Goal: Find specific page/section: Find specific page/section

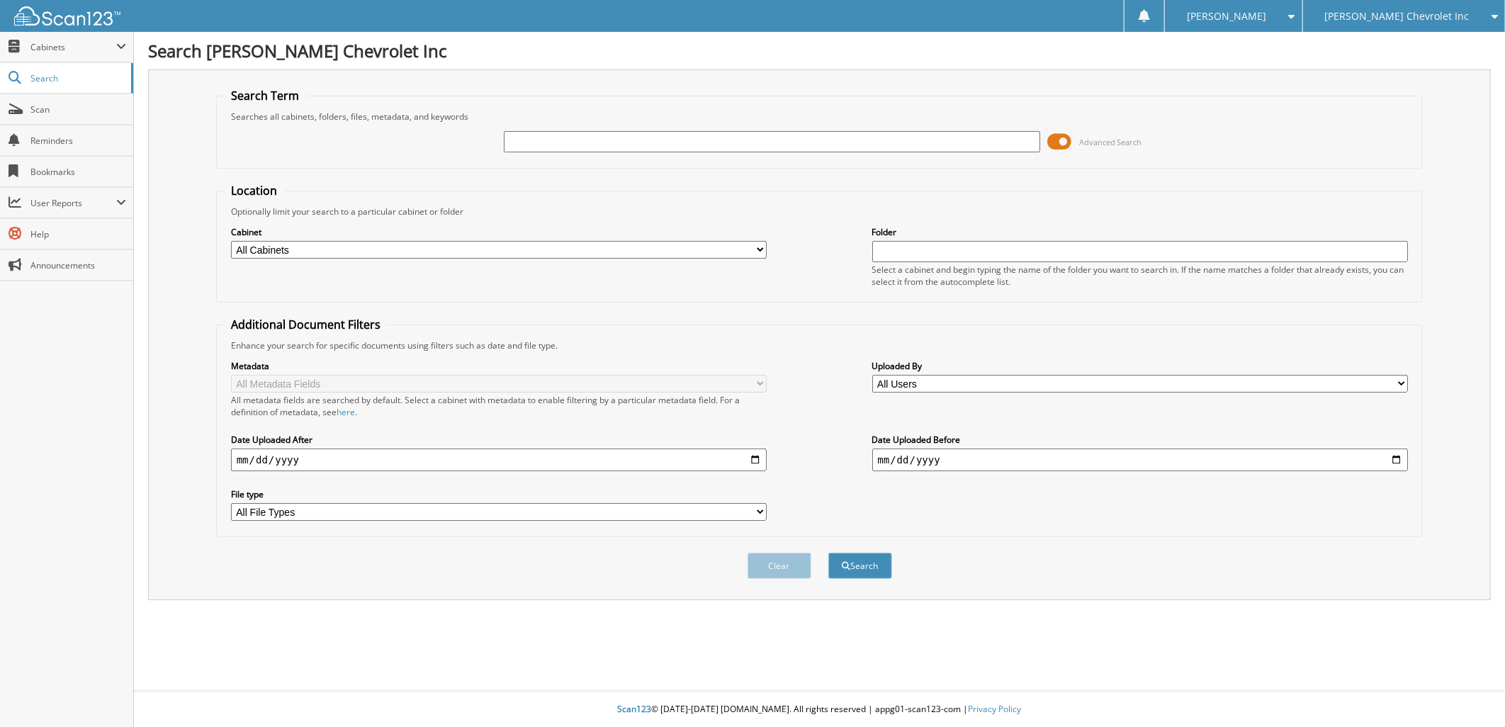
click at [584, 137] on input "text" at bounding box center [772, 141] width 536 height 21
type input "150774"
click at [861, 558] on button "Search" at bounding box center [860, 566] width 64 height 26
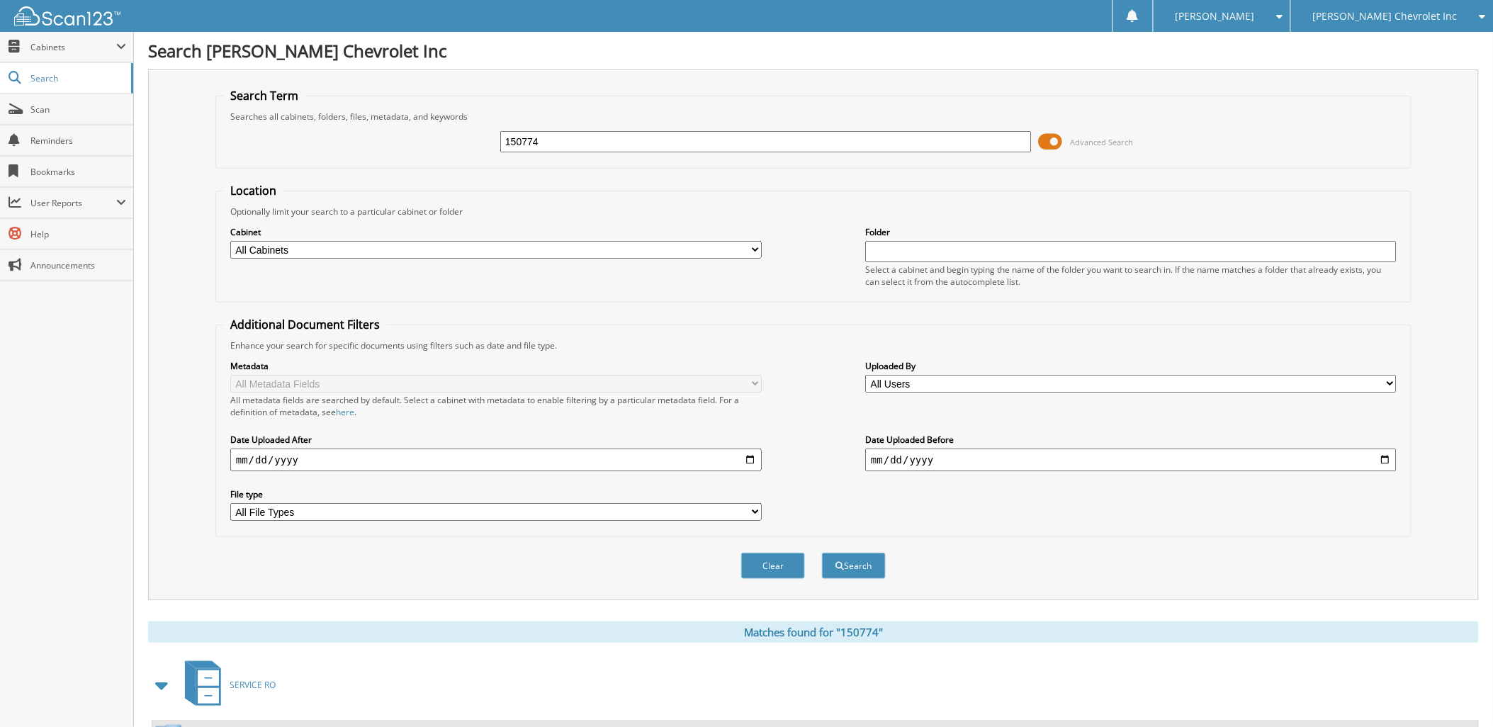
click at [1380, 12] on span "[PERSON_NAME] Chevrolet Inc" at bounding box center [1385, 16] width 145 height 9
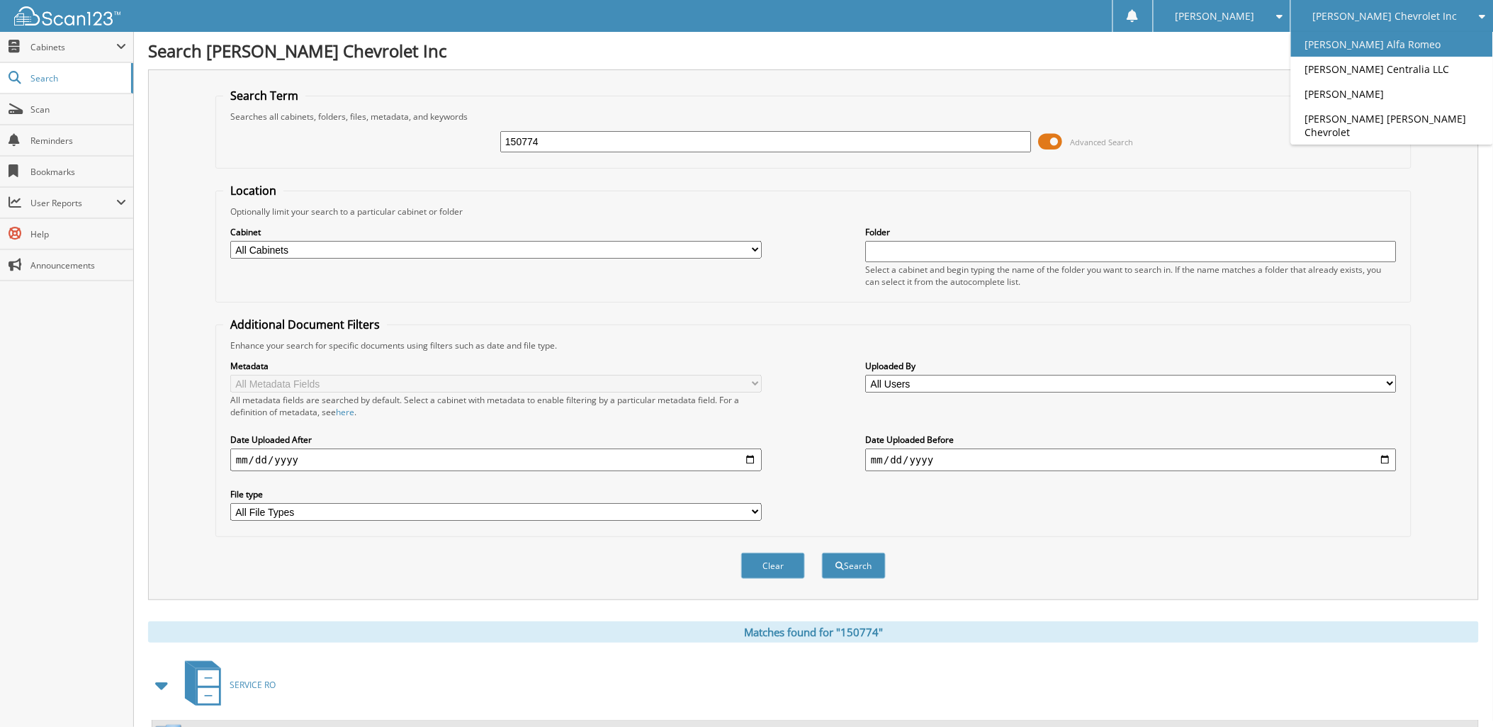
click at [1387, 40] on link "[PERSON_NAME] Alfa Romeo" at bounding box center [1392, 44] width 202 height 25
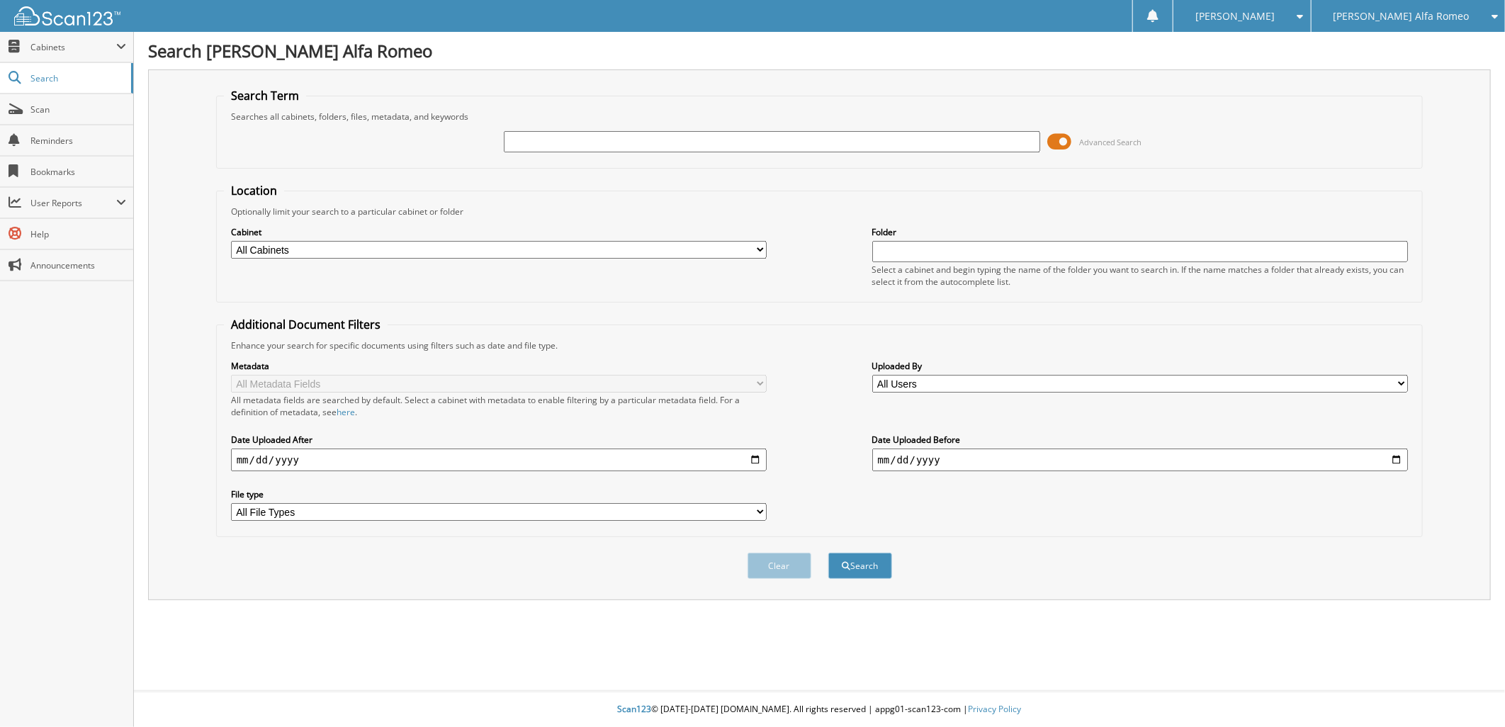
click at [529, 135] on input "text" at bounding box center [772, 141] width 536 height 21
type input "150774"
click at [865, 553] on button "Search" at bounding box center [860, 566] width 64 height 26
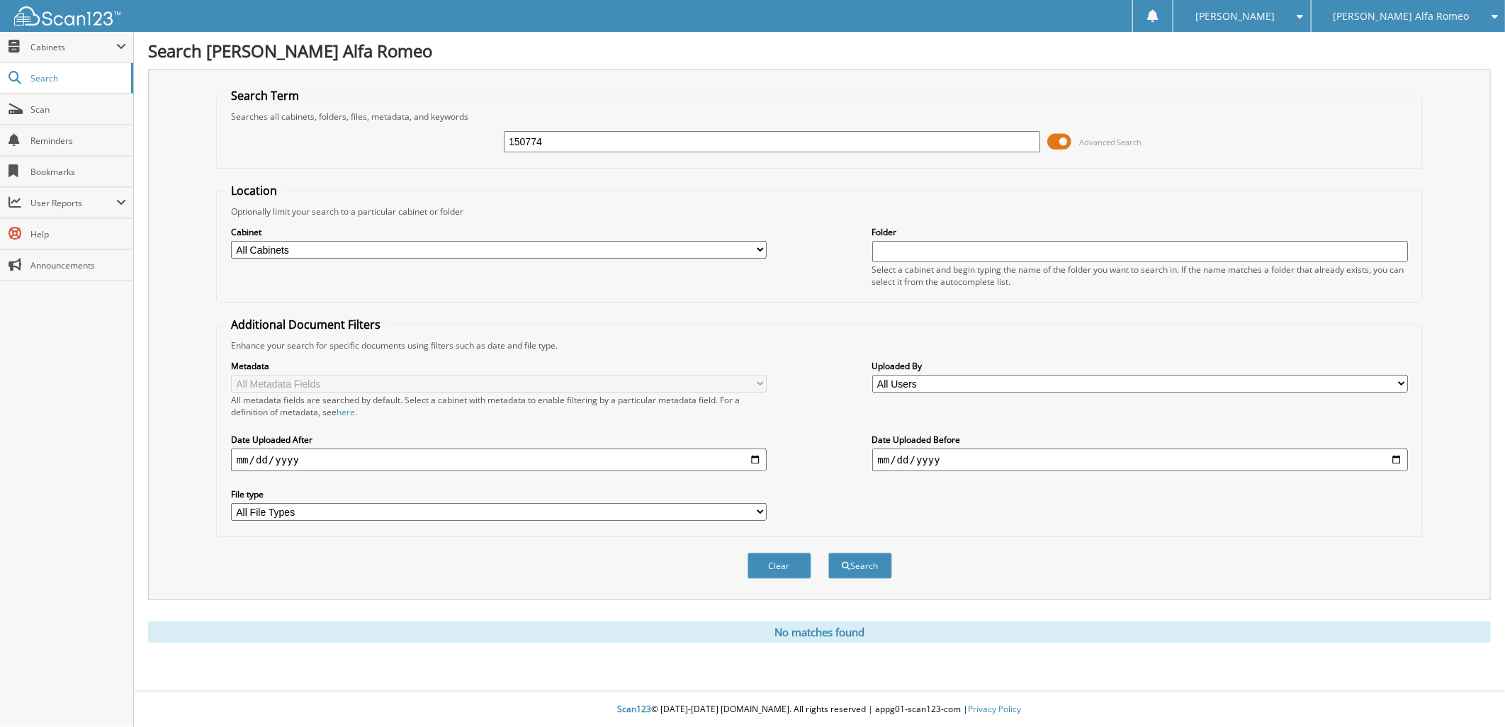
click at [1440, 12] on span "[PERSON_NAME] Alfa Romeo" at bounding box center [1401, 16] width 136 height 9
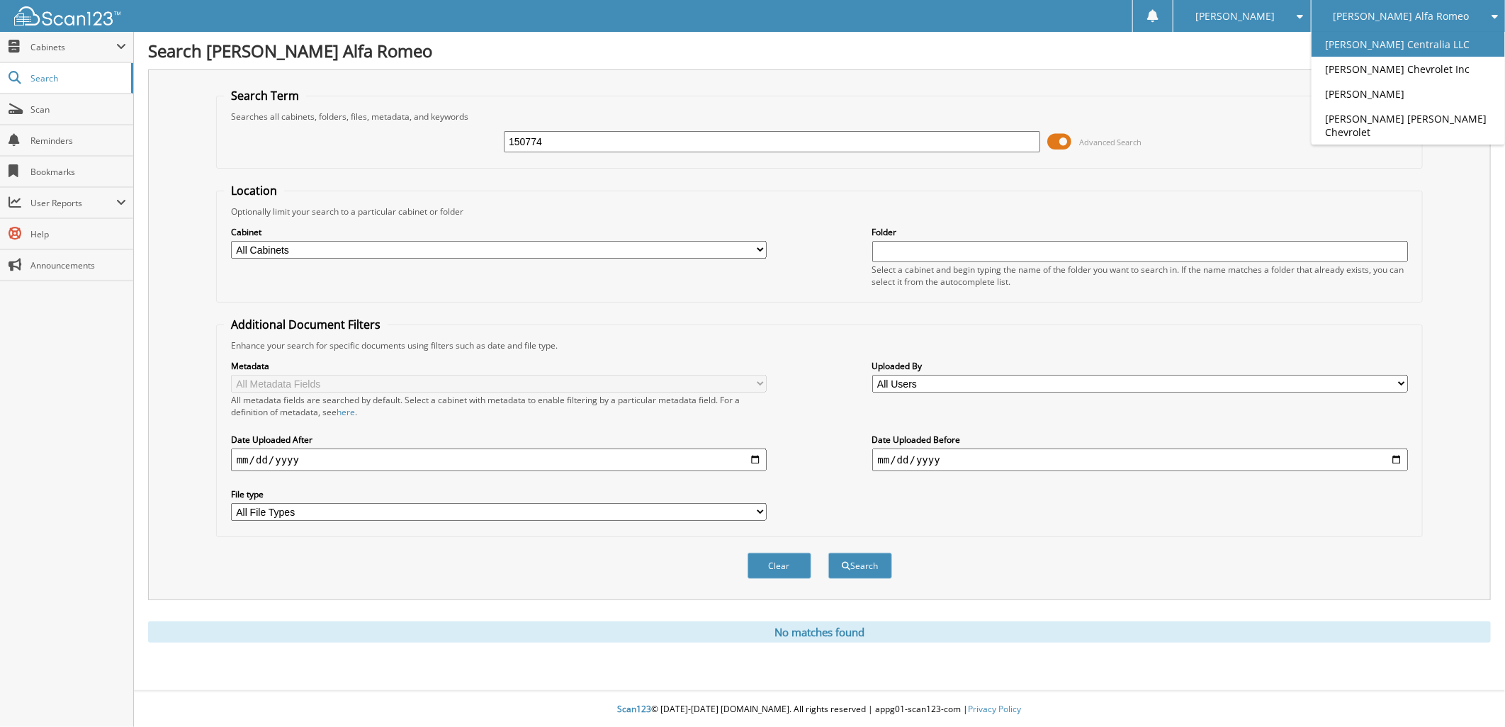
drag, startPoint x: 1425, startPoint y: 43, endPoint x: 1373, endPoint y: 53, distance: 53.4
click at [1425, 43] on link "[PERSON_NAME] Centralia LLC" at bounding box center [1407, 44] width 193 height 25
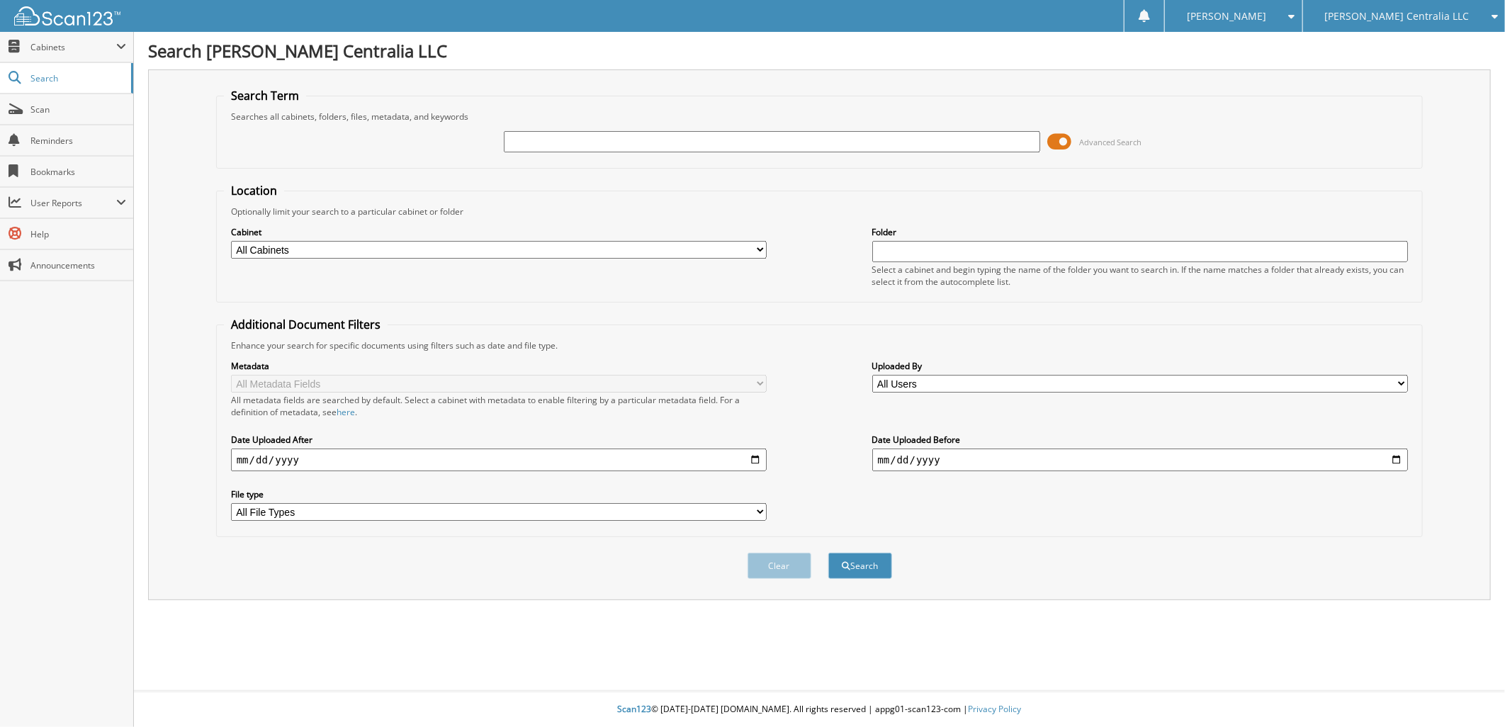
click at [588, 135] on input "text" at bounding box center [772, 141] width 536 height 21
type input "150774"
click at [873, 553] on button "Search" at bounding box center [860, 566] width 64 height 26
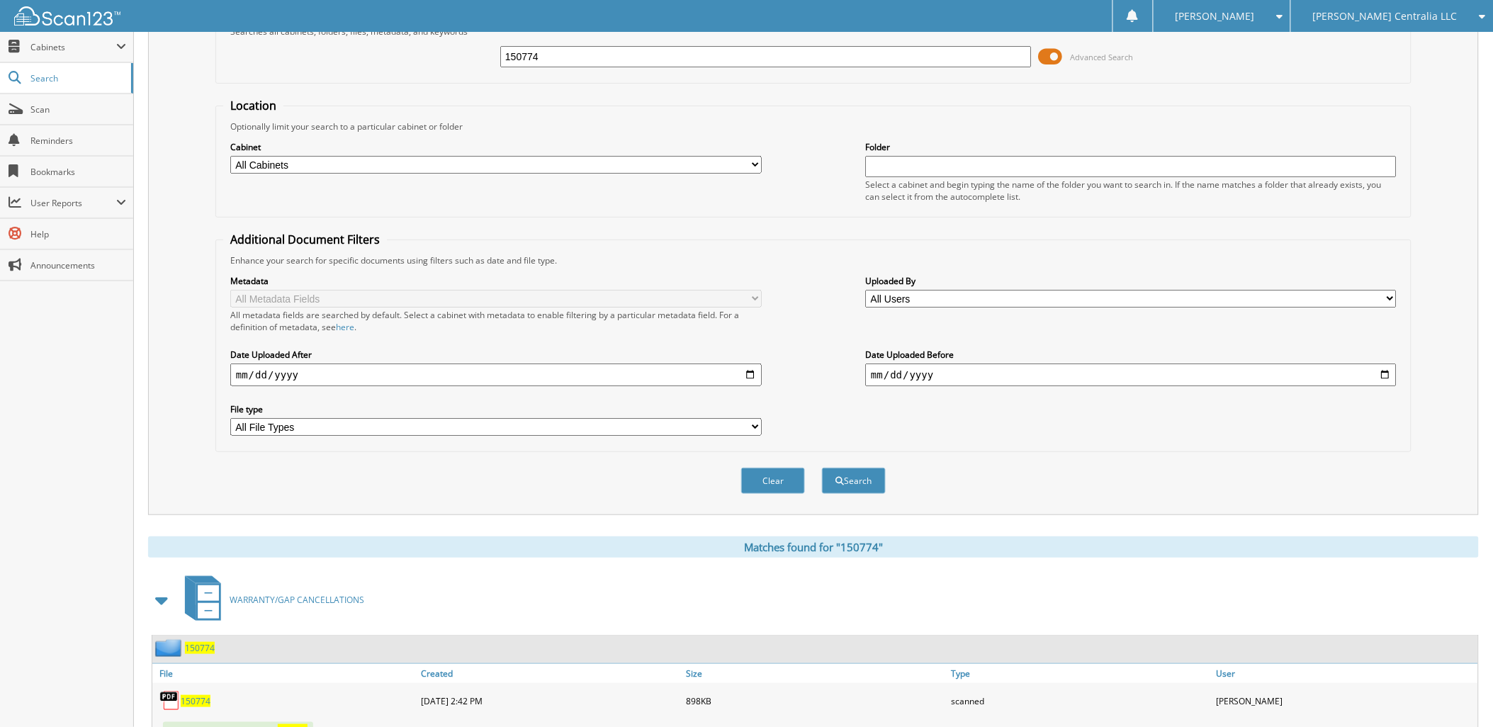
scroll to position [236, 0]
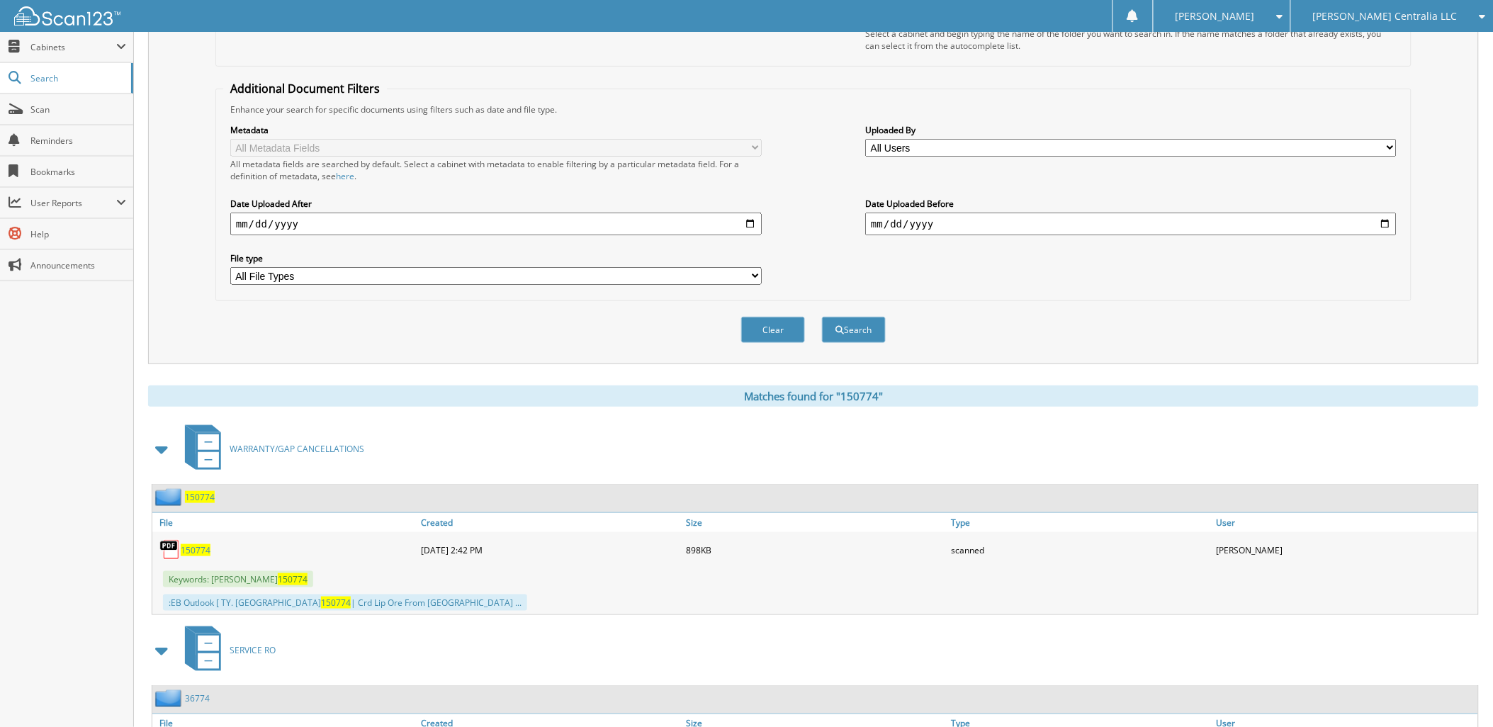
click at [195, 544] on span "150774" at bounding box center [196, 550] width 30 height 12
click at [199, 544] on span "150774" at bounding box center [196, 550] width 30 height 12
drag, startPoint x: 77, startPoint y: 110, endPoint x: 128, endPoint y: 108, distance: 51.1
click at [76, 109] on span "Scan" at bounding box center [78, 109] width 96 height 12
